Goal: Transaction & Acquisition: Subscribe to service/newsletter

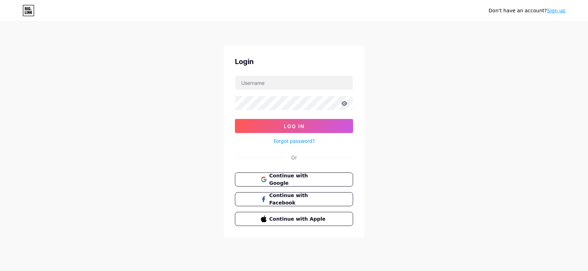
click at [388, 77] on div "Don't have an account? Sign up Login Log In Forgot password? Or Continue with G…" at bounding box center [294, 130] width 588 height 260
click at [322, 184] on button "Continue with Google" at bounding box center [294, 179] width 120 height 14
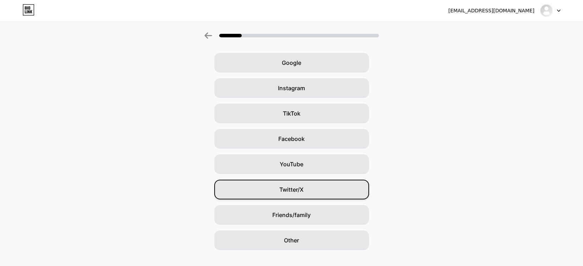
scroll to position [38, 0]
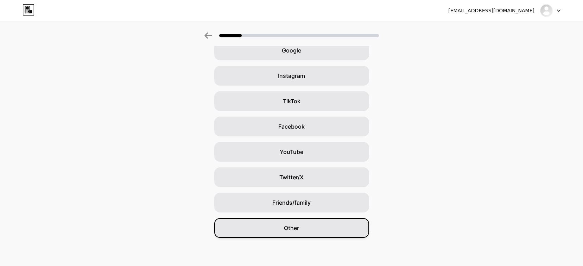
click at [267, 221] on div "Other" at bounding box center [291, 228] width 155 height 20
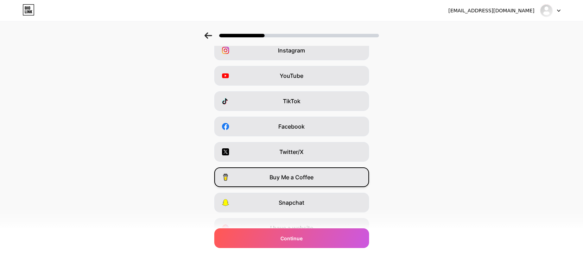
scroll to position [0, 0]
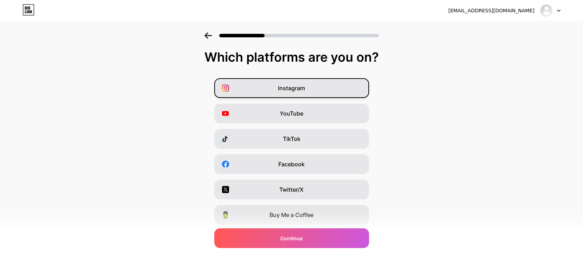
click at [340, 84] on div "Instagram" at bounding box center [291, 88] width 155 height 20
click at [344, 90] on div "Instagram" at bounding box center [291, 88] width 155 height 20
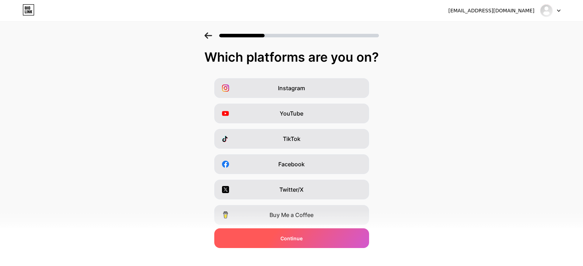
click at [319, 235] on div "Continue" at bounding box center [291, 238] width 155 height 20
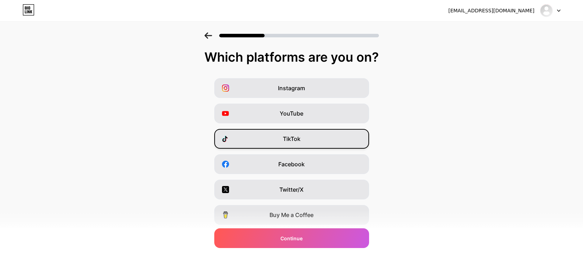
click at [298, 137] on span "TikTok" at bounding box center [292, 138] width 18 height 8
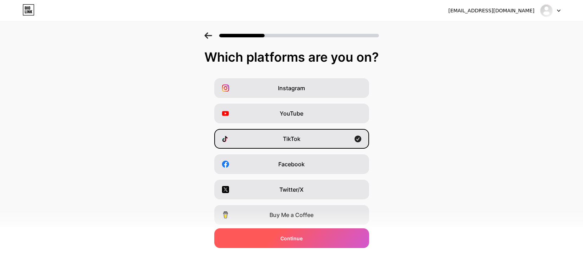
click at [302, 232] on div "Continue" at bounding box center [291, 238] width 155 height 20
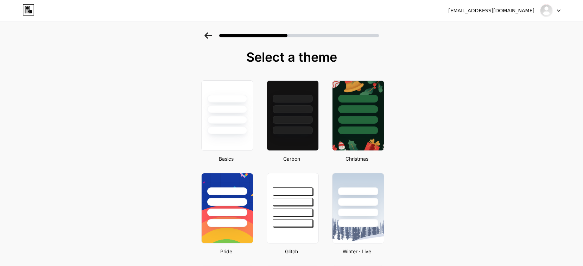
click at [212, 34] on icon at bounding box center [208, 35] width 8 height 6
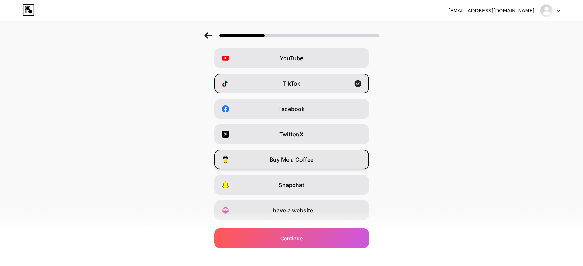
scroll to position [73, 0]
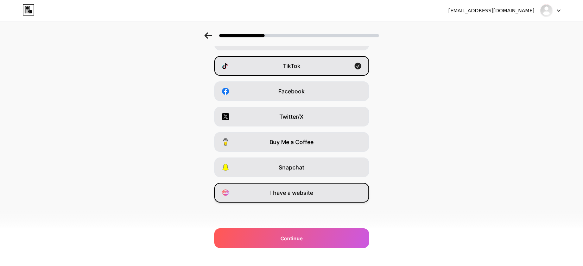
click at [310, 196] on span "I have a website" at bounding box center [291, 192] width 43 height 8
click at [324, 67] on div "TikTok" at bounding box center [291, 66] width 155 height 20
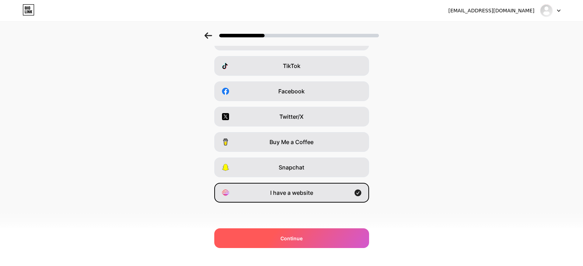
click at [302, 236] on span "Continue" at bounding box center [291, 237] width 22 height 7
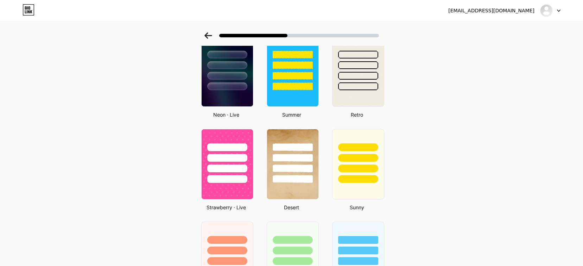
scroll to position [150, 0]
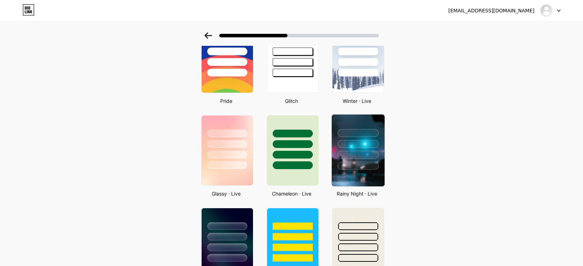
click at [352, 158] on div at bounding box center [357, 155] width 41 height 8
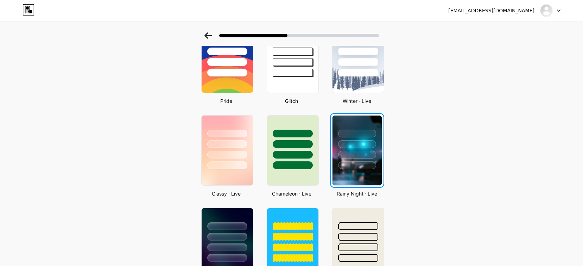
scroll to position [0, 0]
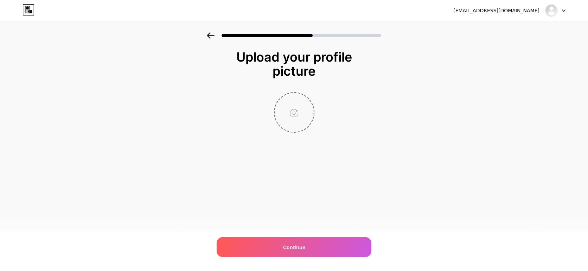
click at [286, 115] on input "file" at bounding box center [294, 112] width 39 height 39
type input "C:\fakepath\photo_2025-10-10_13-13-21.jpg"
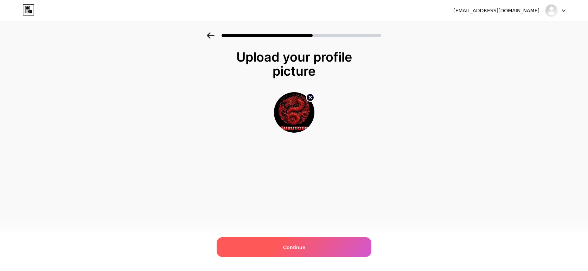
click at [289, 246] on span "Continue" at bounding box center [294, 246] width 22 height 7
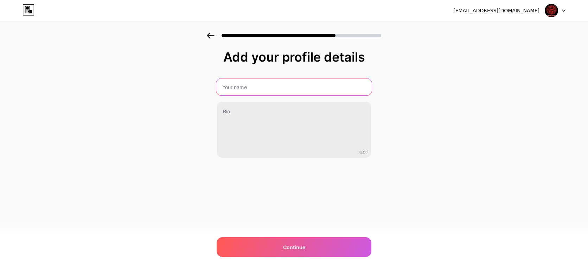
click at [302, 87] on input "text" at bounding box center [293, 86] width 155 height 17
type input "G"
type input "GURUTOTO"
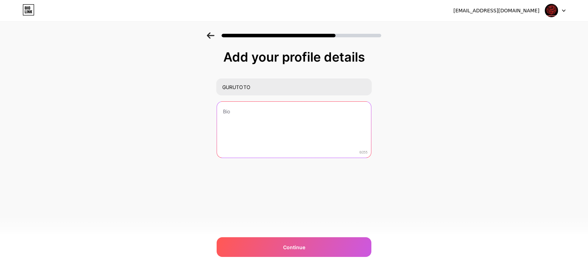
click at [317, 121] on textarea at bounding box center [294, 130] width 154 height 57
type textarea "g"
type textarea "S"
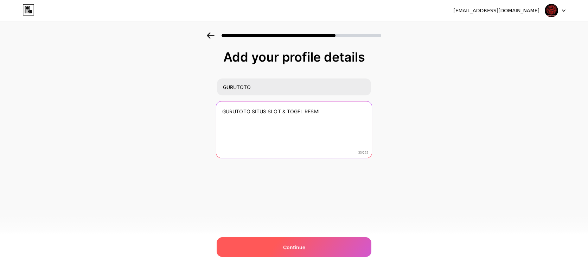
type textarea "GURUTOTO SITUS SLOT & TOGEL RESMI"
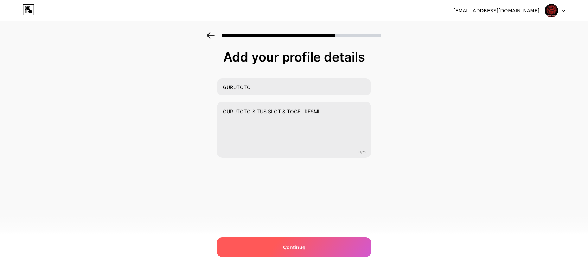
click at [288, 251] on div "Continue" at bounding box center [294, 247] width 155 height 20
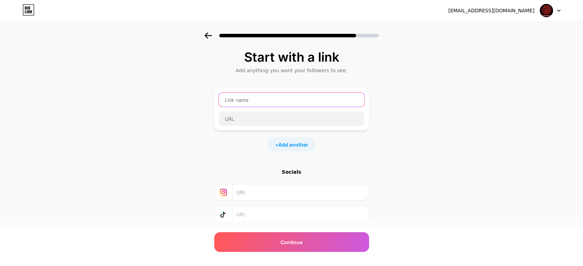
click at [288, 100] on input "text" at bounding box center [292, 100] width 146 height 14
type input "Gurutoto"
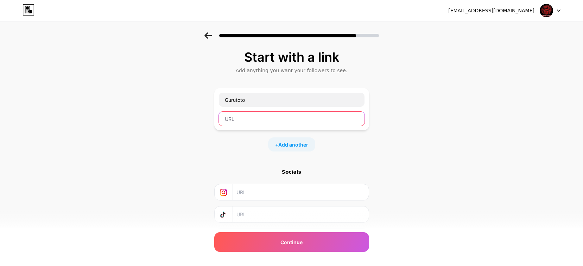
click at [318, 123] on input "text" at bounding box center [292, 118] width 146 height 14
click at [259, 124] on input "text" at bounding box center [292, 118] width 146 height 14
paste input "https://jalanku.me/loginguru"
type input "https://jalanku.me/loginguru"
click at [409, 154] on div "Start with a link Add anything you want your followers to see. Gurutoto https:/…" at bounding box center [291, 155] width 583 height 247
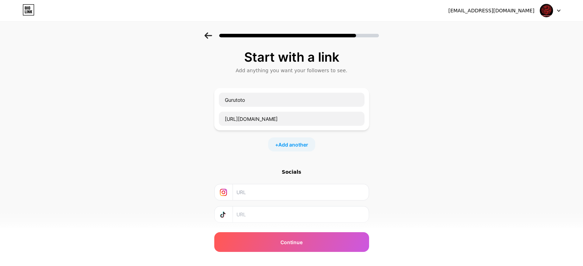
click at [285, 192] on input "text" at bounding box center [300, 192] width 128 height 16
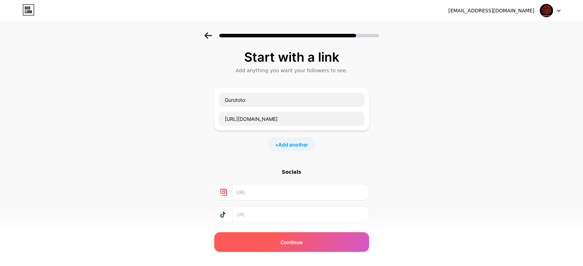
click at [293, 240] on span "Continue" at bounding box center [291, 241] width 22 height 7
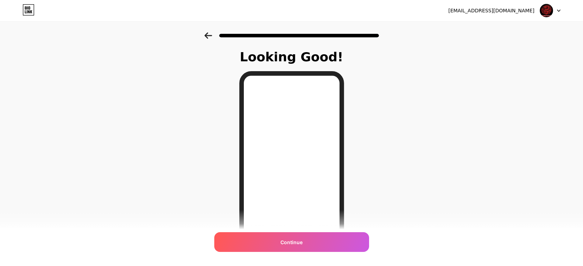
scroll to position [70, 0]
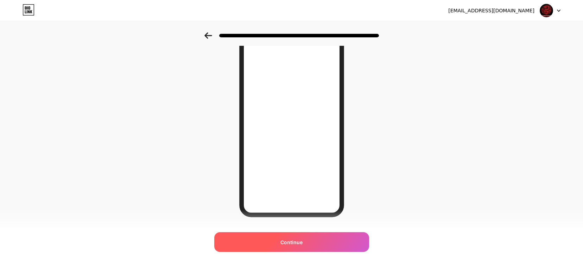
click at [314, 235] on div "Continue" at bounding box center [291, 242] width 155 height 20
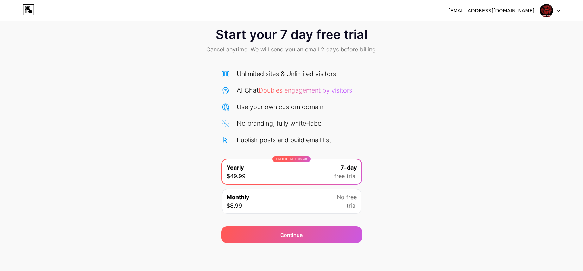
scroll to position [12, 0]
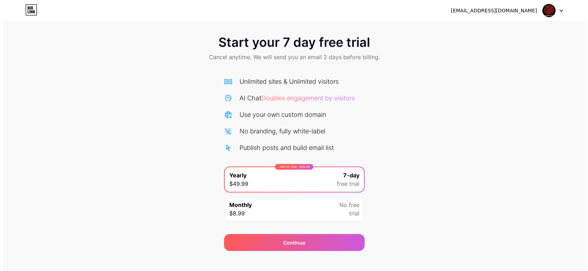
scroll to position [12, 0]
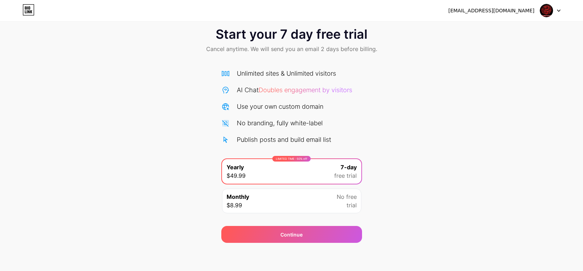
click at [272, 166] on div "LIMITED TIME : 50% off Yearly $49.99 7-day free trial" at bounding box center [291, 171] width 139 height 25
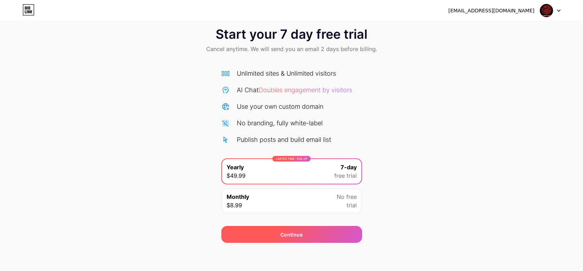
click at [281, 238] on div "Continue" at bounding box center [291, 234] width 141 height 17
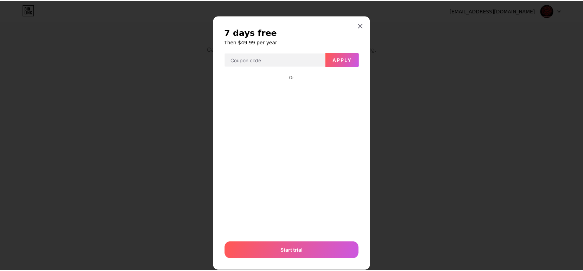
scroll to position [15, 0]
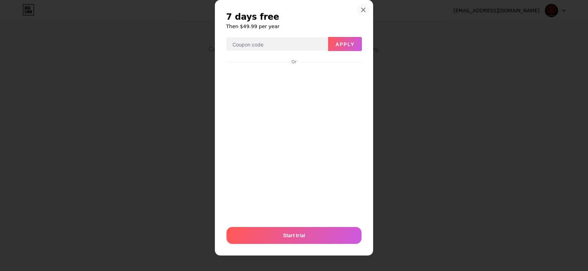
click at [361, 11] on icon at bounding box center [364, 10] width 6 height 6
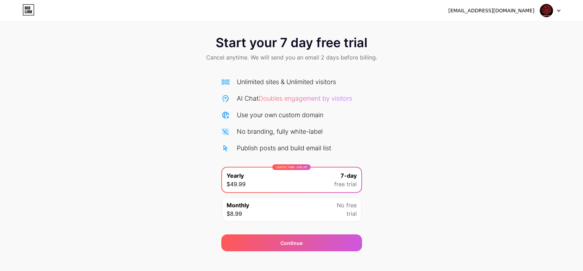
scroll to position [0, 0]
